Goal: Task Accomplishment & Management: Complete application form

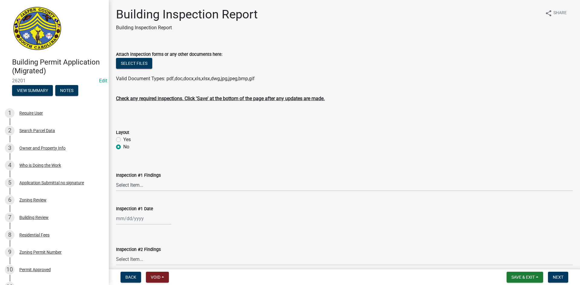
select select "2c3bfd19-0891-4896-98f1-77ad721b0e3e"
select select "253dba0b-667f-4932-9f9f-1c255bdc8a66"
select select "28eb71de-78e3-4f73-9581-6b8a434d0e6c"
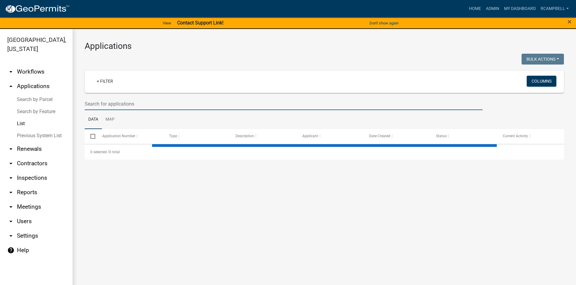
click at [120, 106] on input "text" at bounding box center [284, 104] width 398 height 12
type input "4"
select select "3: 100"
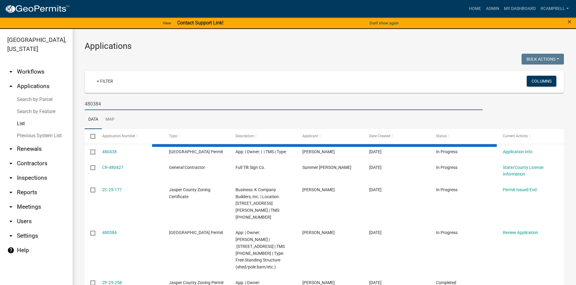
type input "480384"
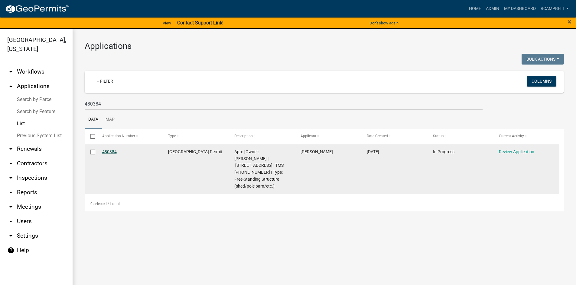
click at [105, 152] on link "480384" at bounding box center [109, 152] width 15 height 5
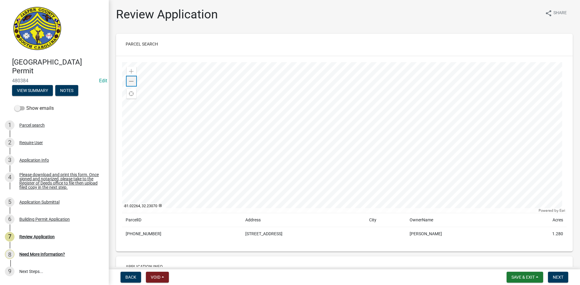
click at [128, 84] on div "Zoom out" at bounding box center [132, 81] width 10 height 10
click at [129, 83] on span at bounding box center [131, 81] width 5 height 5
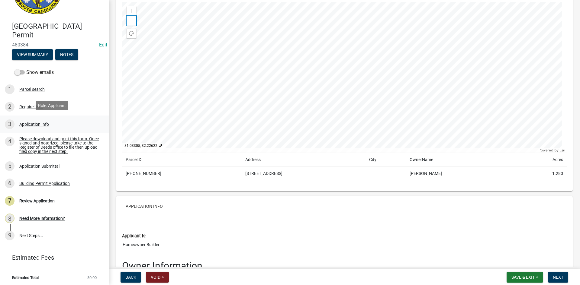
scroll to position [38, 0]
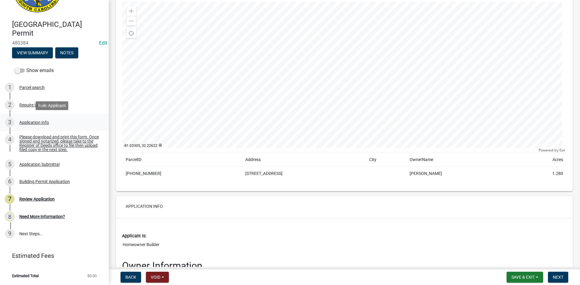
click at [43, 121] on div "Application Info" at bounding box center [34, 123] width 30 height 4
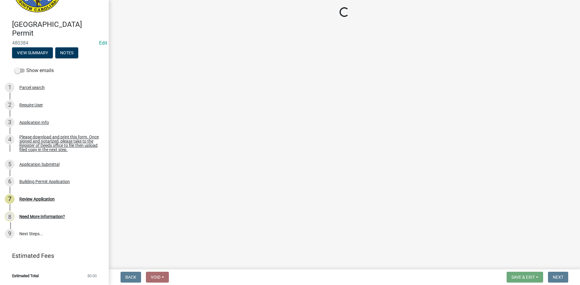
select select "f53fa719-3ff7-48d2-9eb7-3bbc18bb9995"
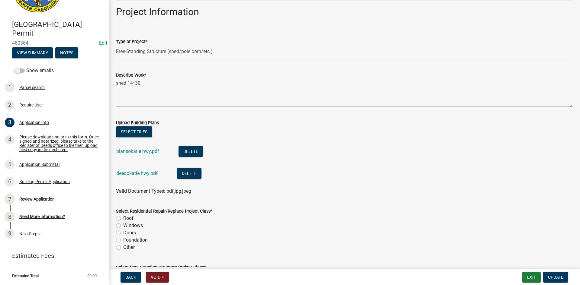
scroll to position [665, 0]
click at [139, 149] on link "plansokatie hwy.pdf" at bounding box center [137, 151] width 43 height 6
click at [133, 130] on button "Select files" at bounding box center [134, 131] width 36 height 11
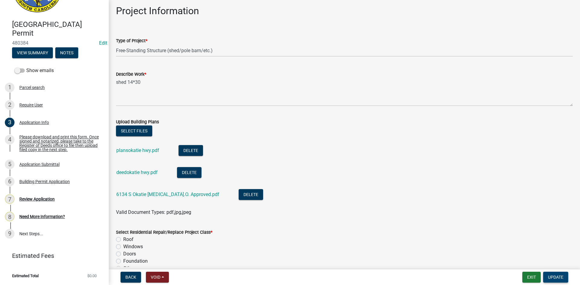
click at [558, 276] on span "Update" at bounding box center [555, 277] width 15 height 5
click at [558, 279] on span "Update" at bounding box center [555, 277] width 15 height 5
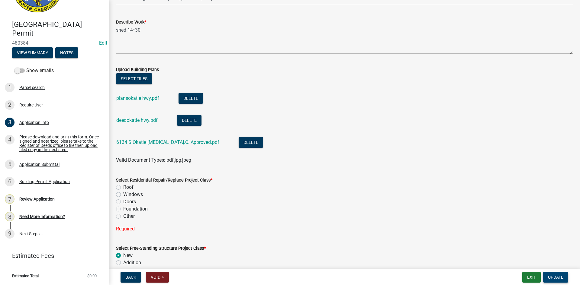
scroll to position [725, 0]
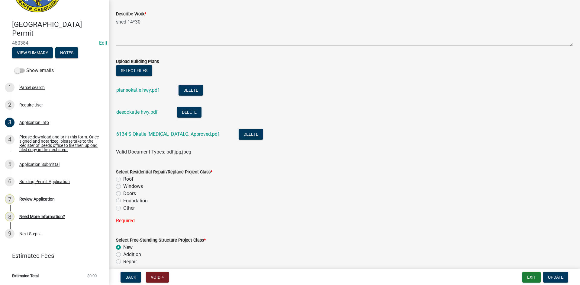
click at [123, 209] on label "Other" at bounding box center [128, 208] width 11 height 7
click at [123, 209] on input "Other" at bounding box center [125, 207] width 4 height 4
radio input "true"
click at [560, 276] on span "Update" at bounding box center [555, 277] width 15 height 5
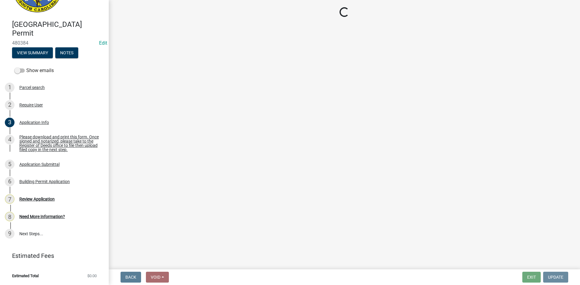
scroll to position [0, 0]
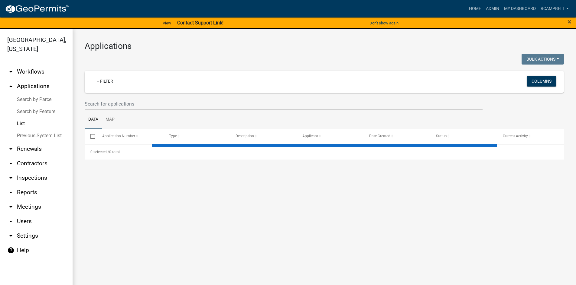
select select "3: 100"
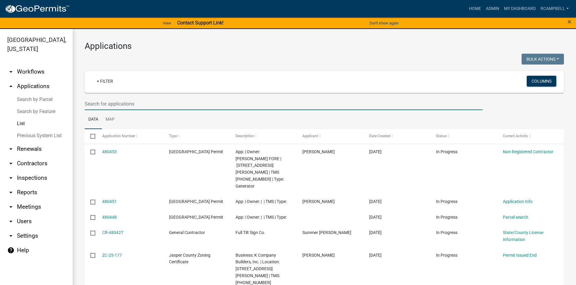
click at [95, 107] on input "text" at bounding box center [284, 104] width 398 height 12
click at [98, 103] on input "text" at bounding box center [284, 104] width 398 height 12
type input "28 Rice"
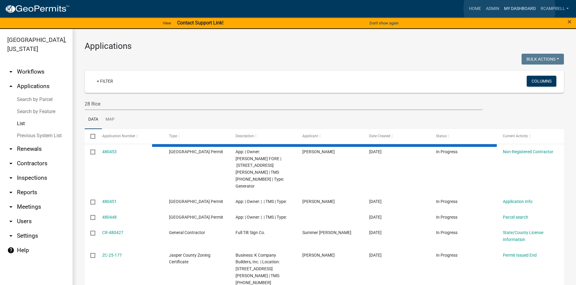
click at [509, 8] on link "My Dashboard" at bounding box center [519, 8] width 37 height 11
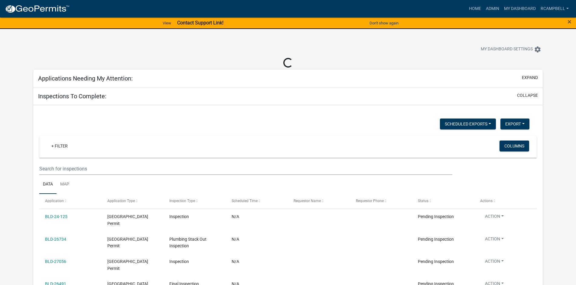
click at [108, 80] on h5 "Applications Needing My Attention:" at bounding box center [85, 78] width 95 height 7
click at [531, 79] on button "expand" at bounding box center [529, 78] width 16 height 6
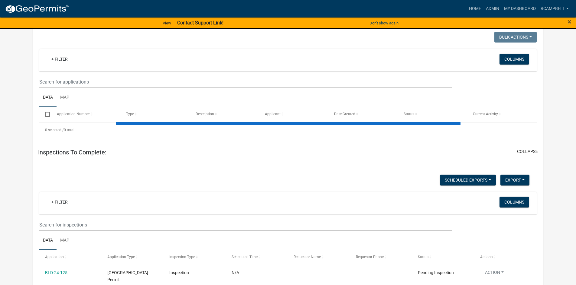
scroll to position [60, 0]
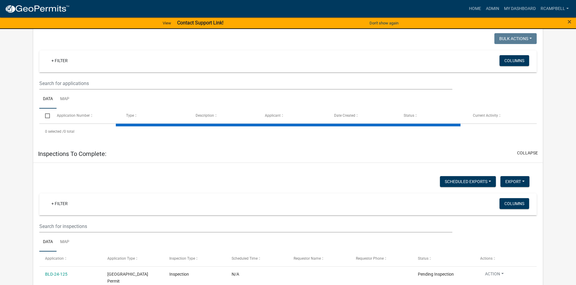
select select "3: 100"
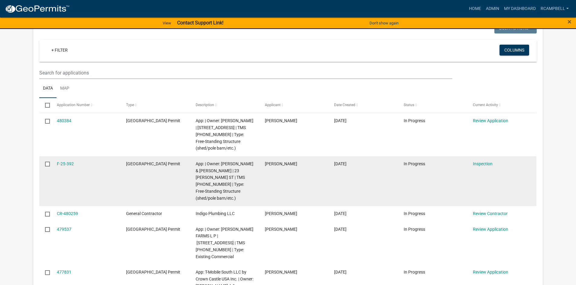
scroll to position [91, 0]
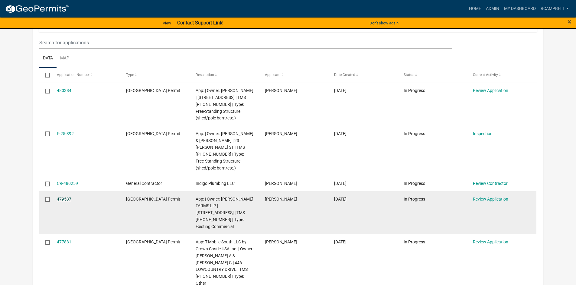
click at [61, 197] on link "479537" at bounding box center [64, 199] width 15 height 5
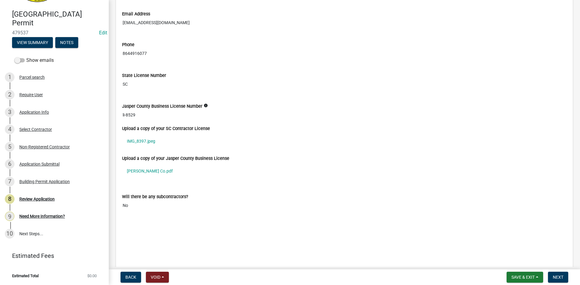
scroll to position [1752, 0]
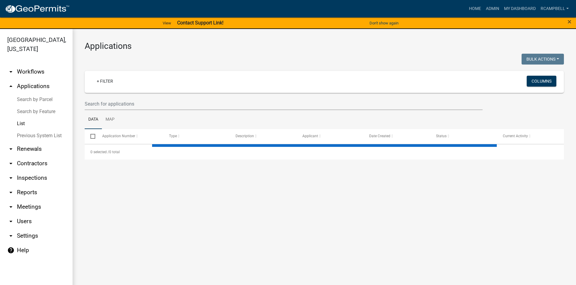
select select "3: 100"
click at [119, 103] on input "text" at bounding box center [284, 104] width 398 height 12
select select "3: 100"
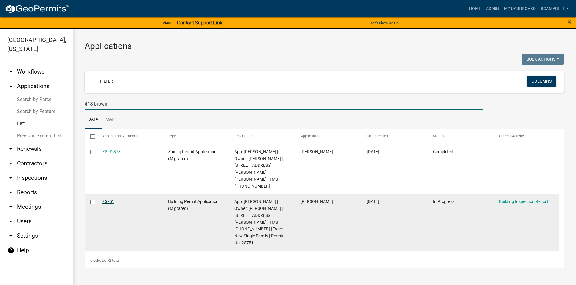
type input "418 brown"
click at [106, 199] on link "25751" at bounding box center [108, 201] width 12 height 5
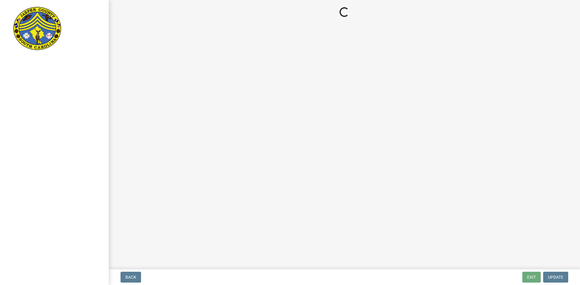
select select "1fd2ea8c-d3fa-421a-a714-565fc228ffd5"
select select "6601e0c7-5937-44f2-8030-00d9a15f712a"
select select "92c2531c-6ecd-46da-8058-e14a6536db75"
select select "fdda8028-9dac-40f9-a250-f3ab834b005a"
select select "c1914784-b206-422f-a5bd-3d87b0004478"
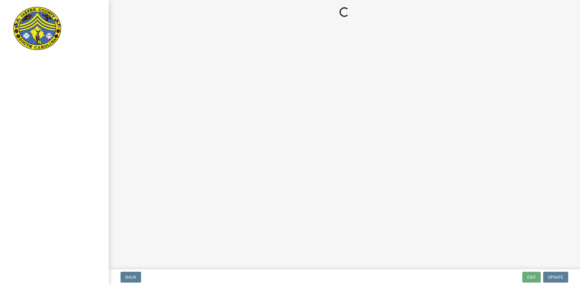
select select "b7ac16bc-f51e-452c-a0de-62c73891cea5"
select select "1ea1eec9-1267-4caa-8d89-0fafbd050fcc"
select select "88a2096b-c1f7-4fdb-8782-b9d94d5a77ee"
select select "cb5709df-d811-4efd-be59-2bfb8a048045"
select select "ae8ebd1d-69d0-45c7-b7ef-7d2425d4c48c"
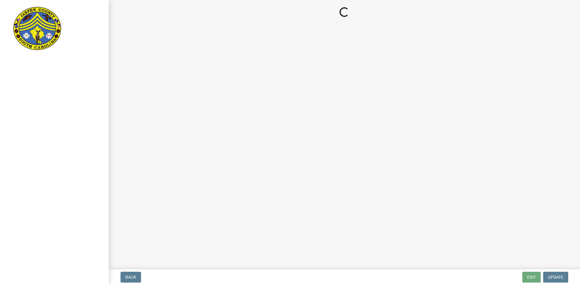
select select "c1a418ad-4ce1-4945-8f01-3181f99ad196"
select select "435b5419-b1db-4133-94d6-c7b298ef7bf0"
select select "5e5a4c22-e60d-4387-87c7-730266b45f1f"
select select "19066980-0fa2-413f-8a35-cbab83e0e7f1"
select select "f254d864-72bd-4ff0-b142-6b961f3de9bc"
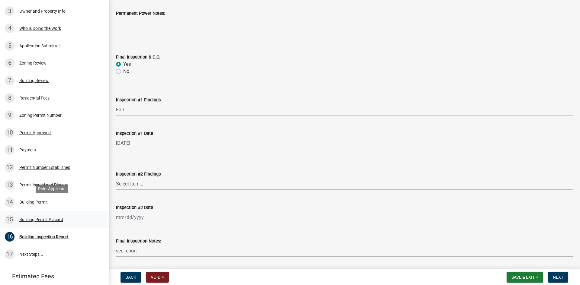
scroll to position [151, 0]
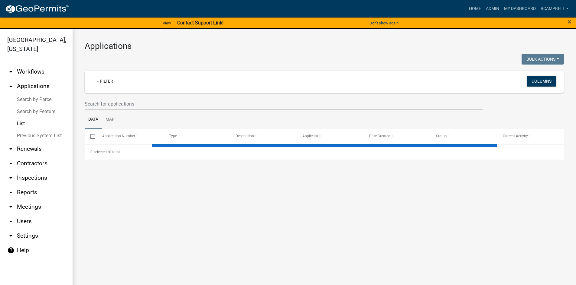
select select "3: 100"
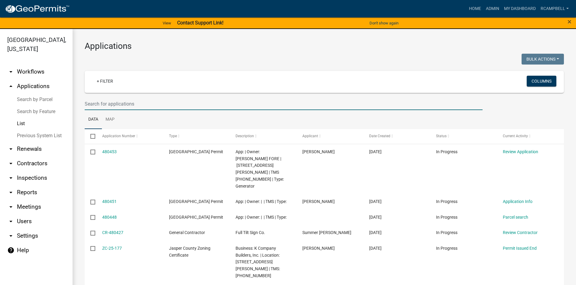
click at [110, 103] on input "text" at bounding box center [284, 104] width 398 height 12
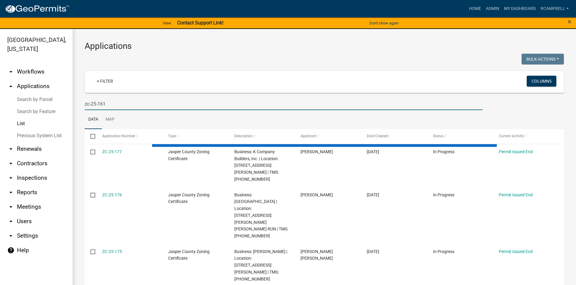
type input "zc-25-161"
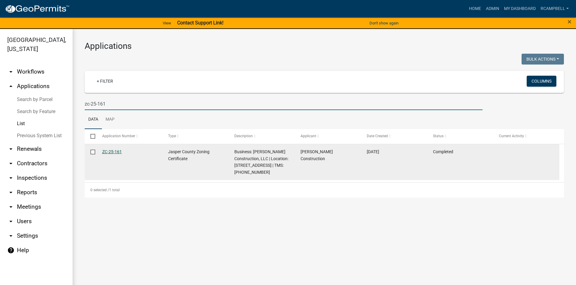
click at [112, 152] on link "ZC-25-161" at bounding box center [112, 152] width 20 height 5
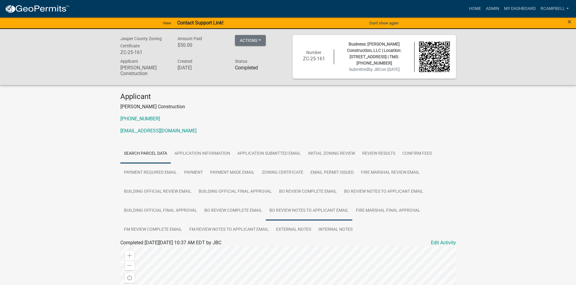
click at [279, 210] on link "BO Review Notes to Applicant Email" at bounding box center [309, 211] width 86 height 19
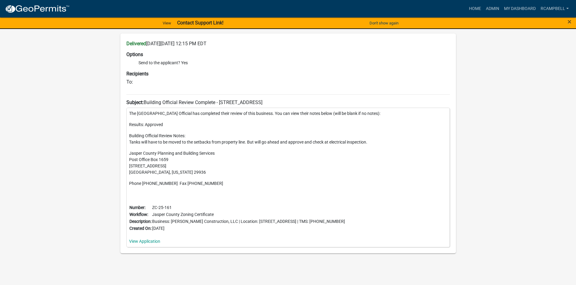
scroll to position [234, 0]
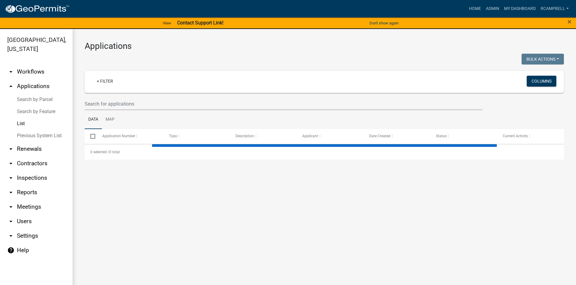
select select "3: 100"
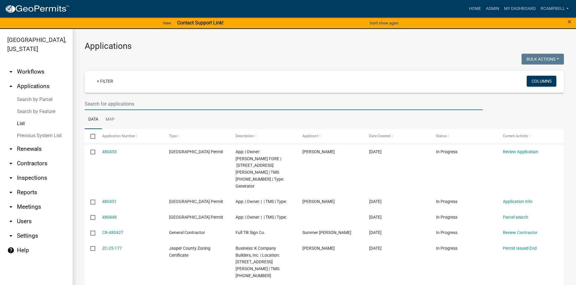
click at [96, 104] on input "text" at bounding box center [284, 104] width 398 height 12
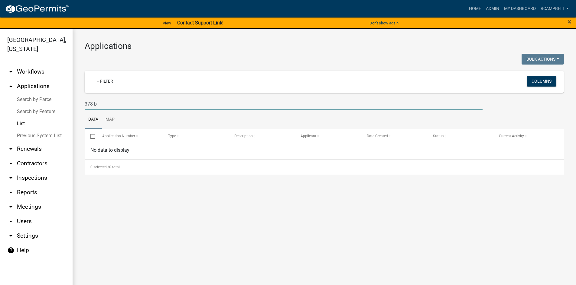
type input "378"
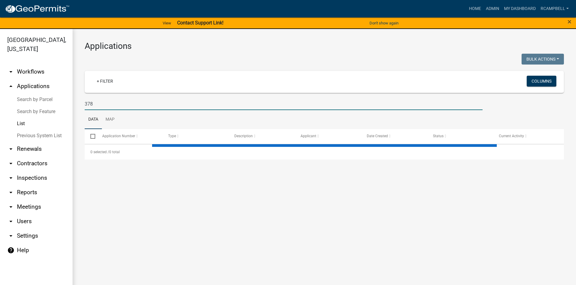
select select "3: 100"
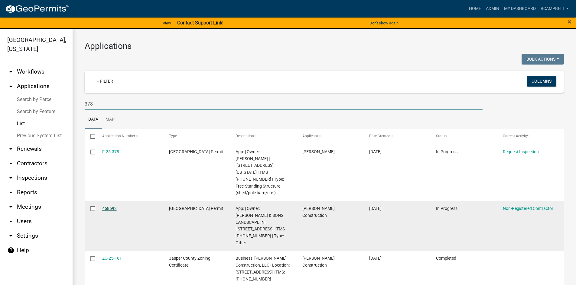
type input "378"
click at [108, 206] on link "468692" at bounding box center [109, 208] width 15 height 5
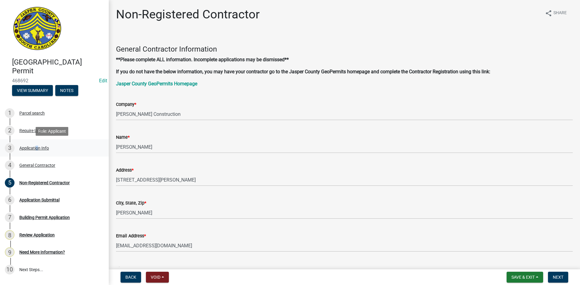
click at [36, 149] on div "Application Info" at bounding box center [34, 148] width 30 height 4
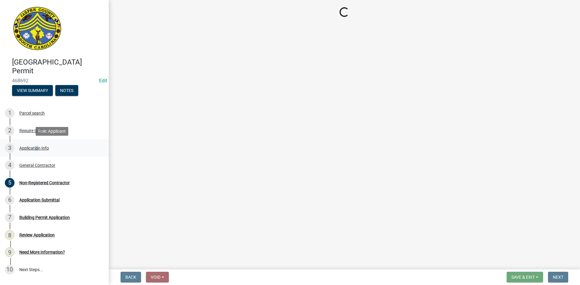
select select "6570ce79-212e-4c42-b64f-f74b85e12671"
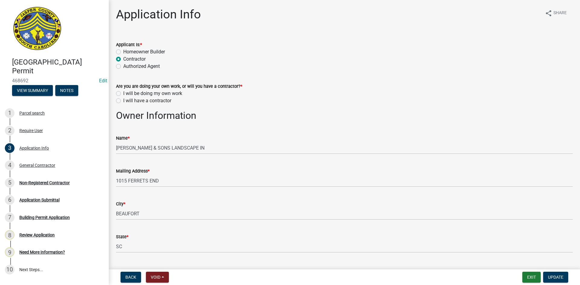
click at [123, 102] on label "I will have a contractor" at bounding box center [147, 100] width 48 height 7
click at [123, 101] on input "I will have a contractor" at bounding box center [125, 99] width 4 height 4
radio input "true"
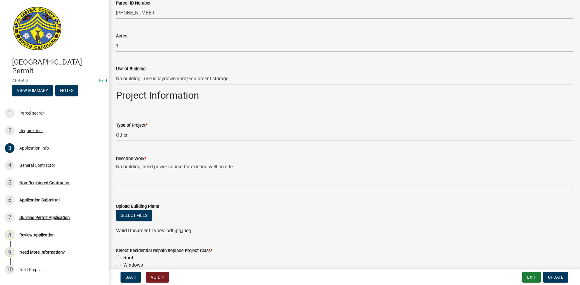
scroll to position [634, 0]
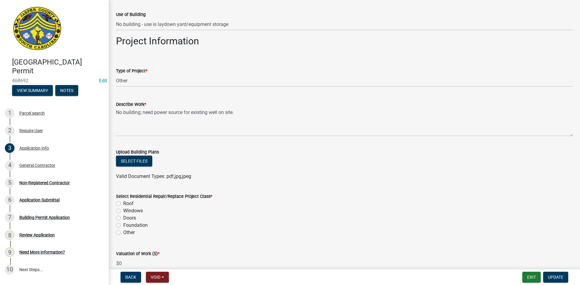
click at [123, 233] on label "Other" at bounding box center [128, 232] width 11 height 7
click at [123, 233] on input "Other" at bounding box center [125, 231] width 4 height 4
radio input "true"
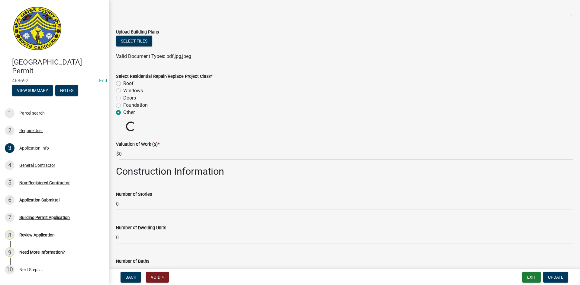
scroll to position [755, 0]
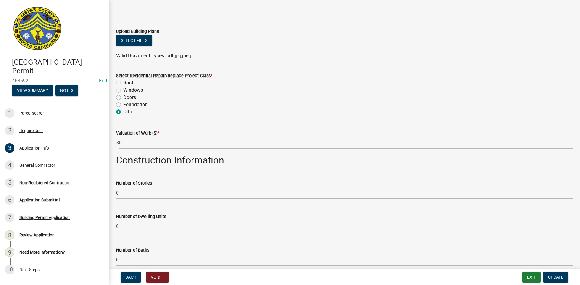
click at [125, 155] on h2 "Construction Information" at bounding box center [344, 160] width 457 height 11
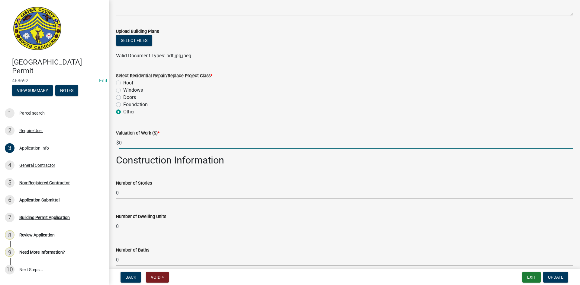
click at [124, 143] on input "0" at bounding box center [346, 143] width 454 height 12
type input "1000"
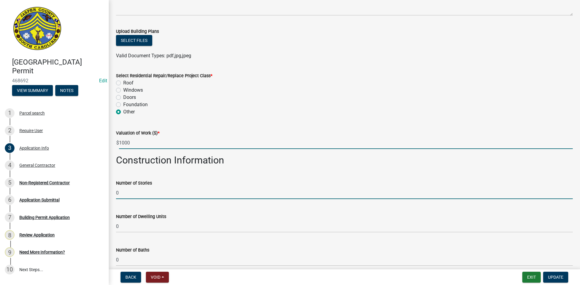
click at [213, 191] on input "0" at bounding box center [344, 193] width 457 height 12
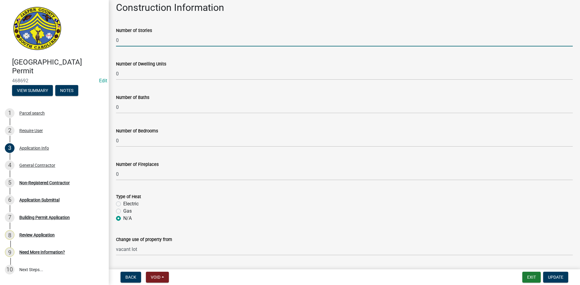
scroll to position [958, 0]
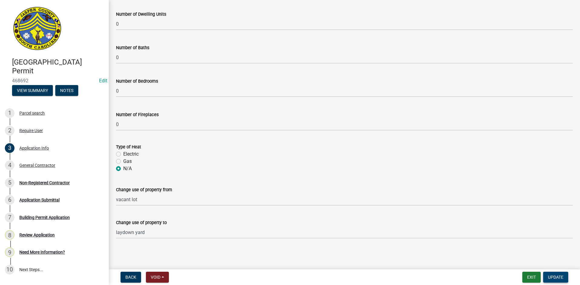
click at [550, 277] on span "Update" at bounding box center [555, 277] width 15 height 5
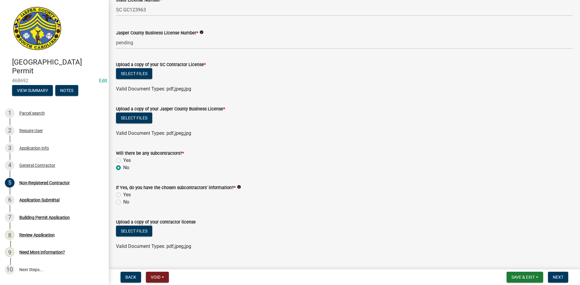
scroll to position [314, 0]
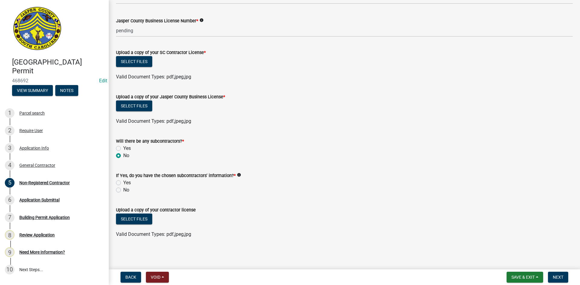
click at [121, 190] on div "No" at bounding box center [344, 190] width 457 height 7
click at [123, 191] on label "No" at bounding box center [126, 190] width 6 height 7
click at [123, 191] on input "No" at bounding box center [125, 189] width 4 height 4
radio input "true"
